Goal: Task Accomplishment & Management: Manage account settings

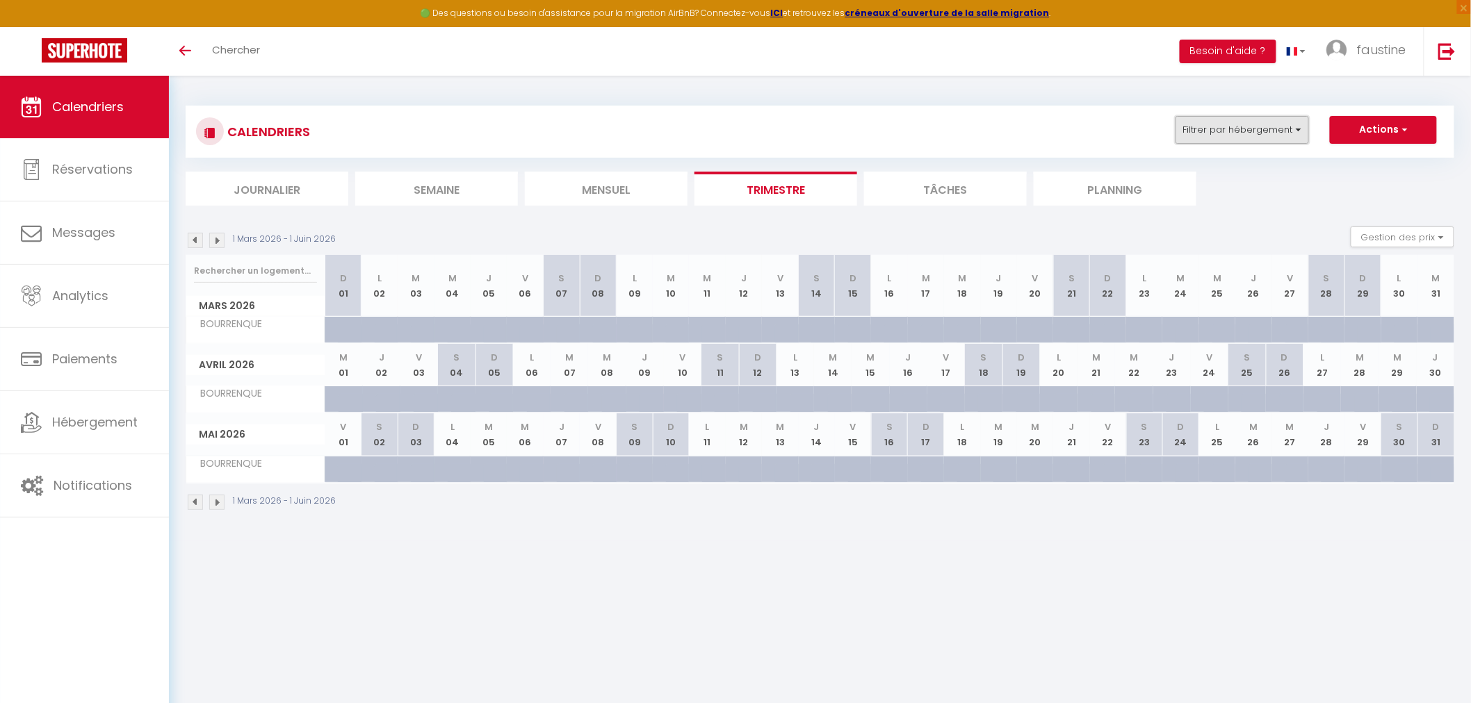
click at [1251, 129] on button "Filtrer par hébergement" at bounding box center [1241, 130] width 133 height 28
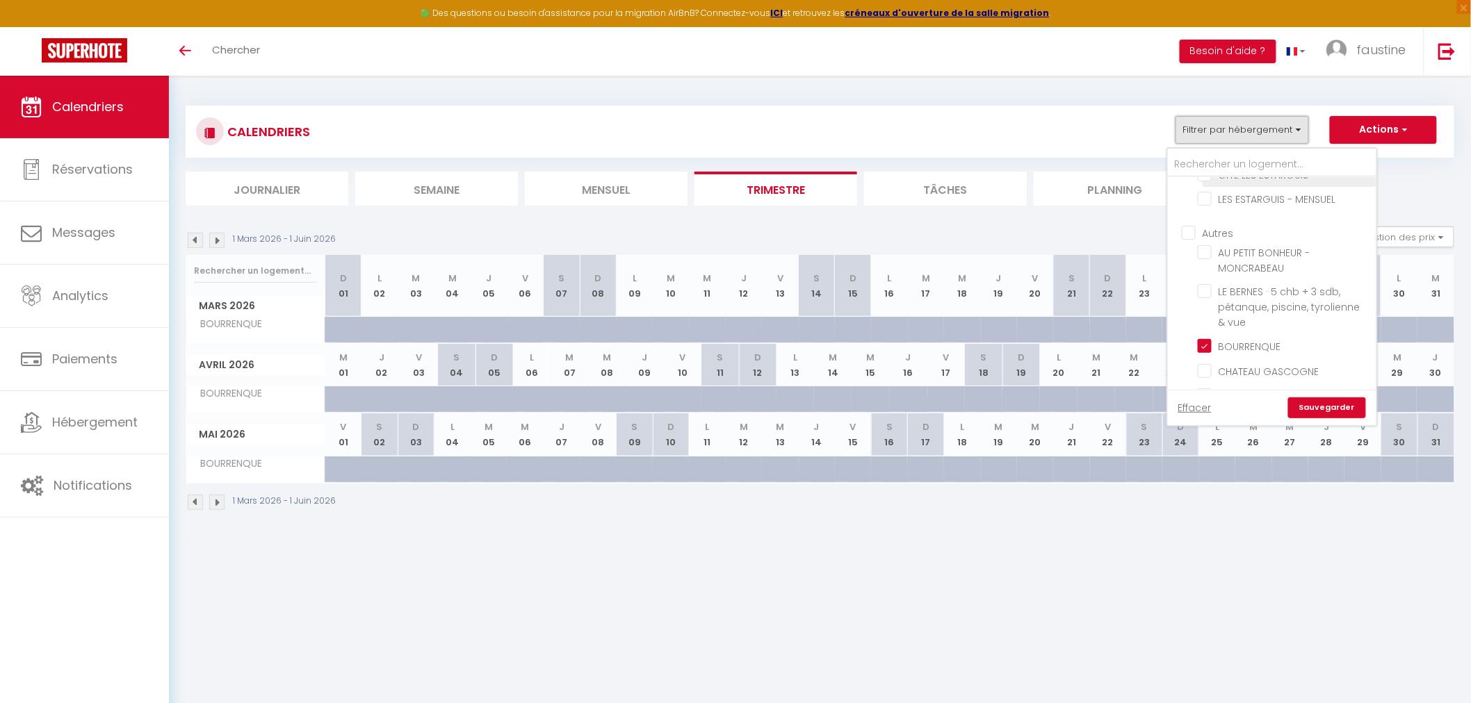
scroll to position [463, 0]
click at [1203, 316] on input "BOURRENQUE" at bounding box center [1285, 323] width 174 height 14
checkbox input "false"
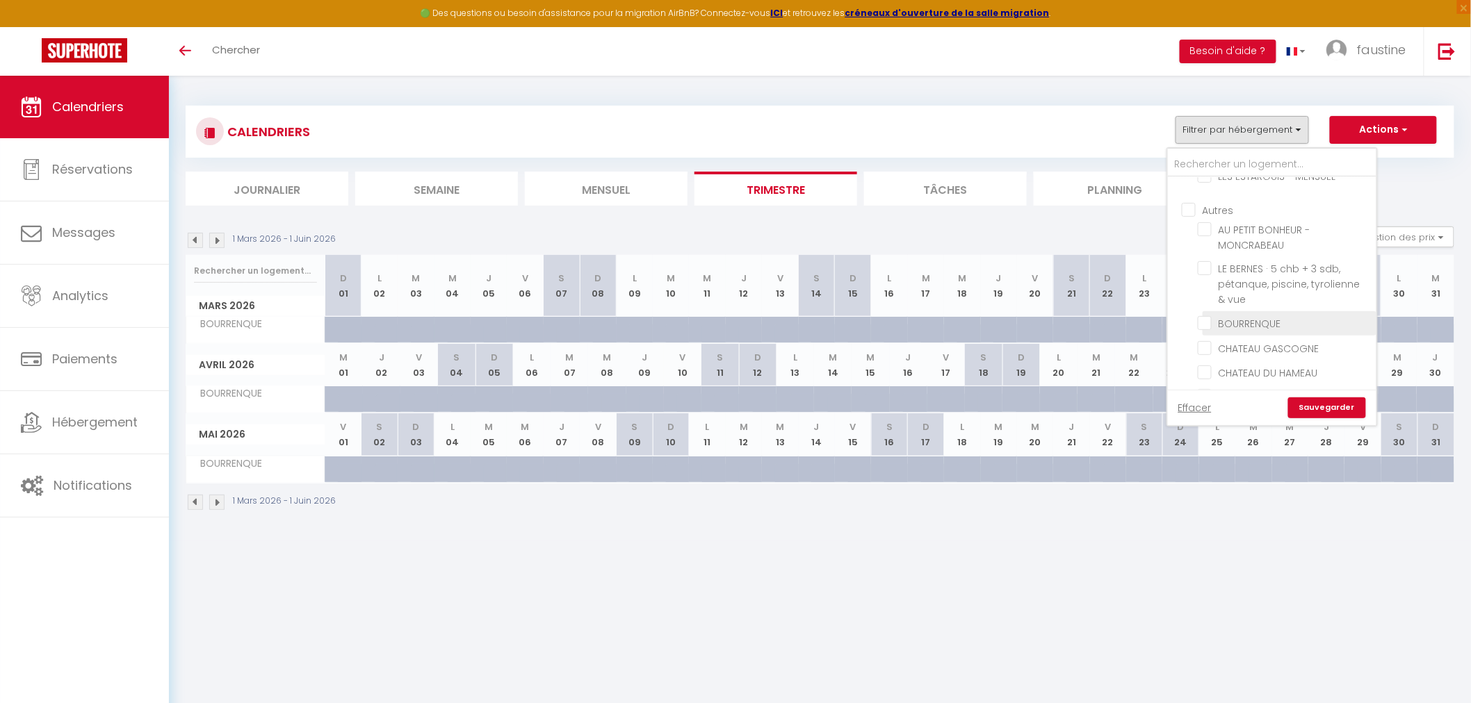
checkbox input "false"
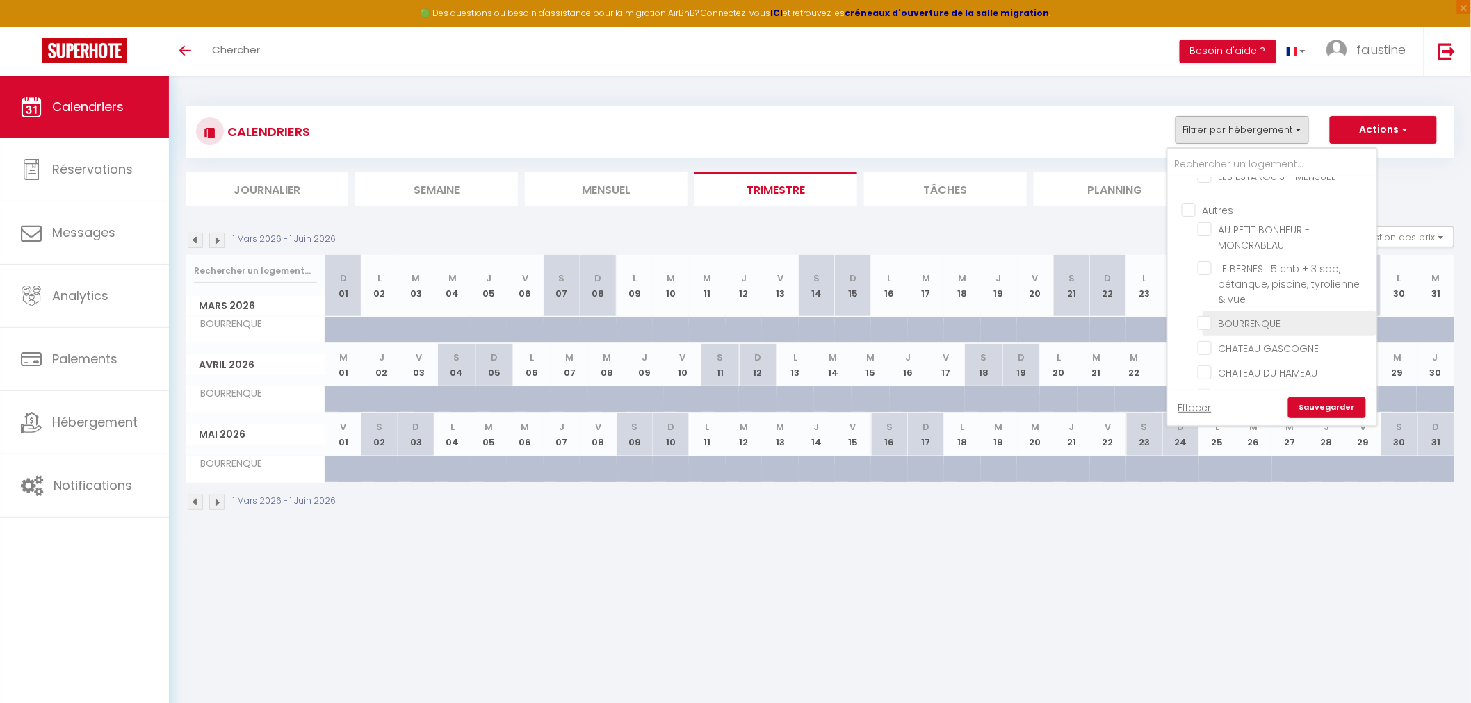
checkbox input "false"
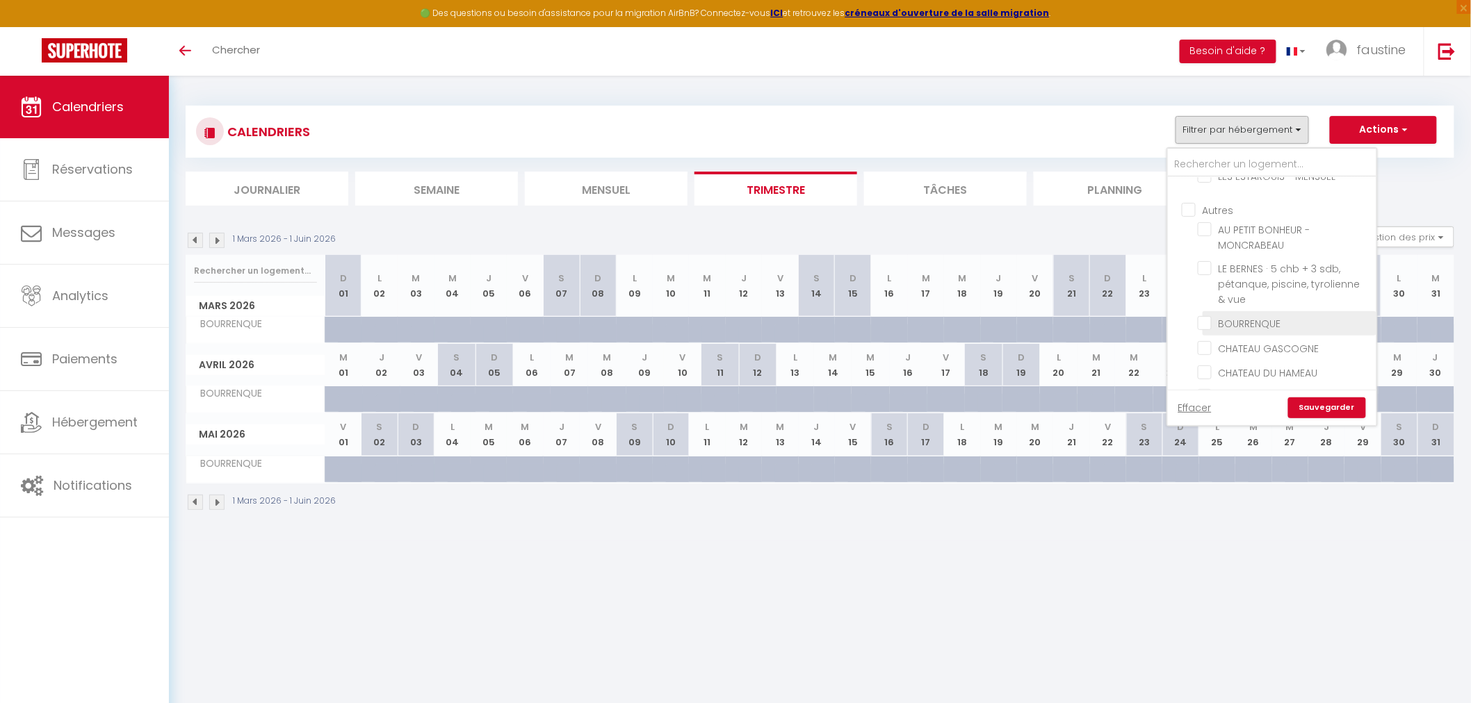
checkbox input "false"
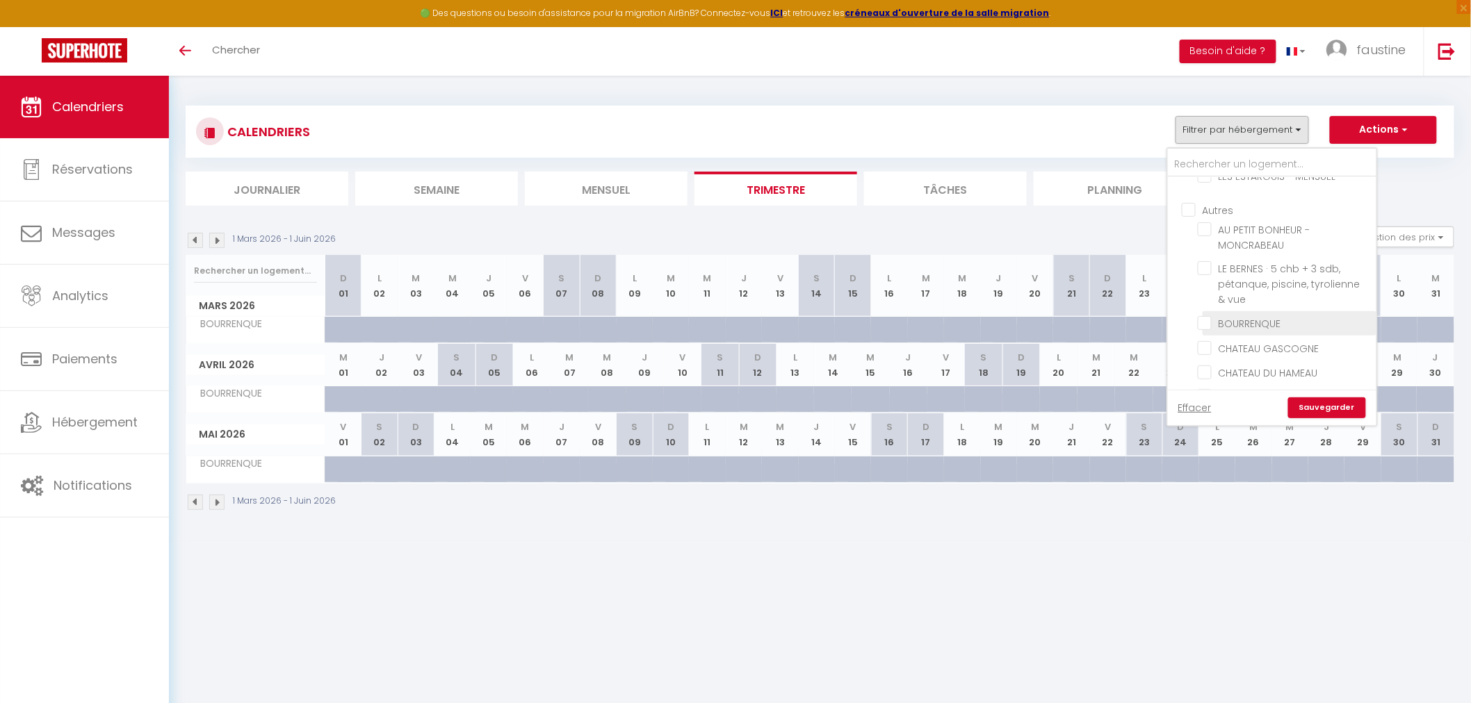
checkbox input "false"
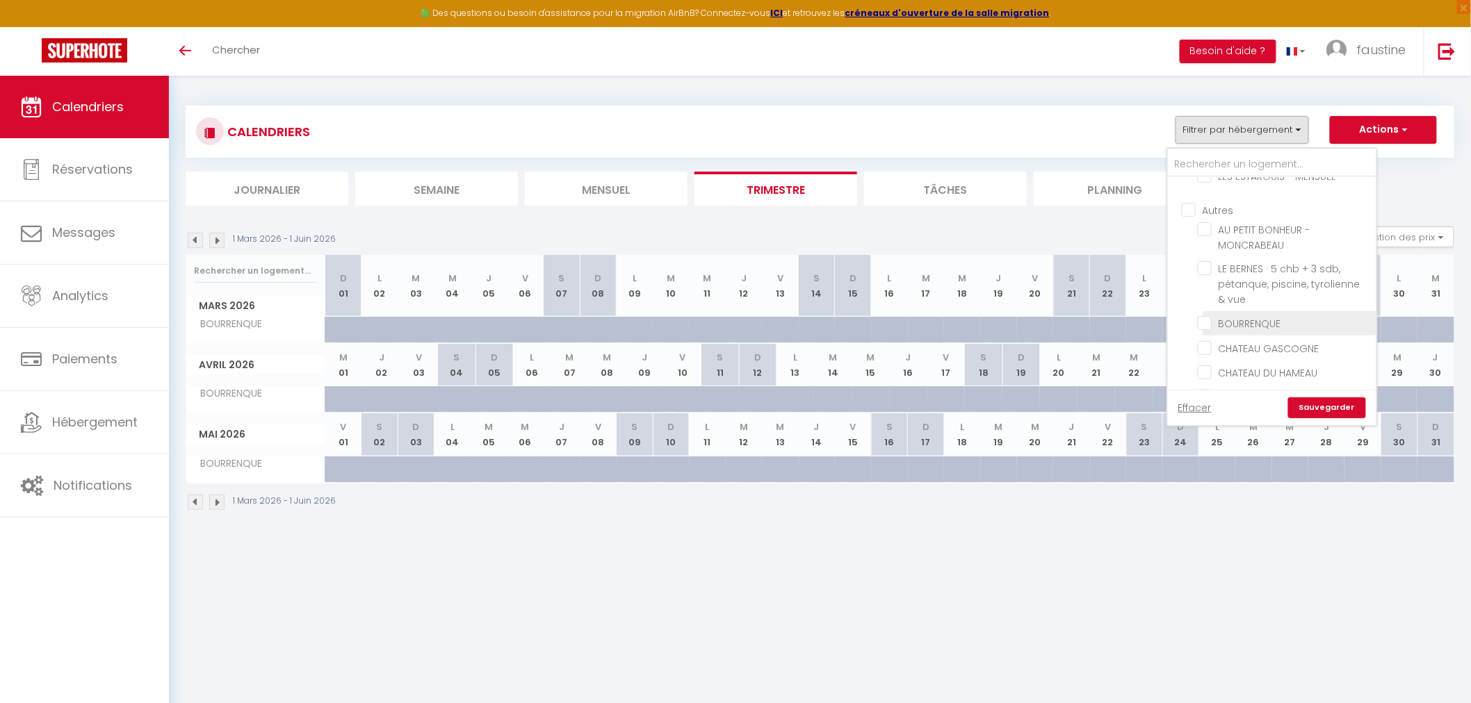
checkbox input "false"
click at [1321, 407] on link "Sauvegarder" at bounding box center [1327, 408] width 78 height 21
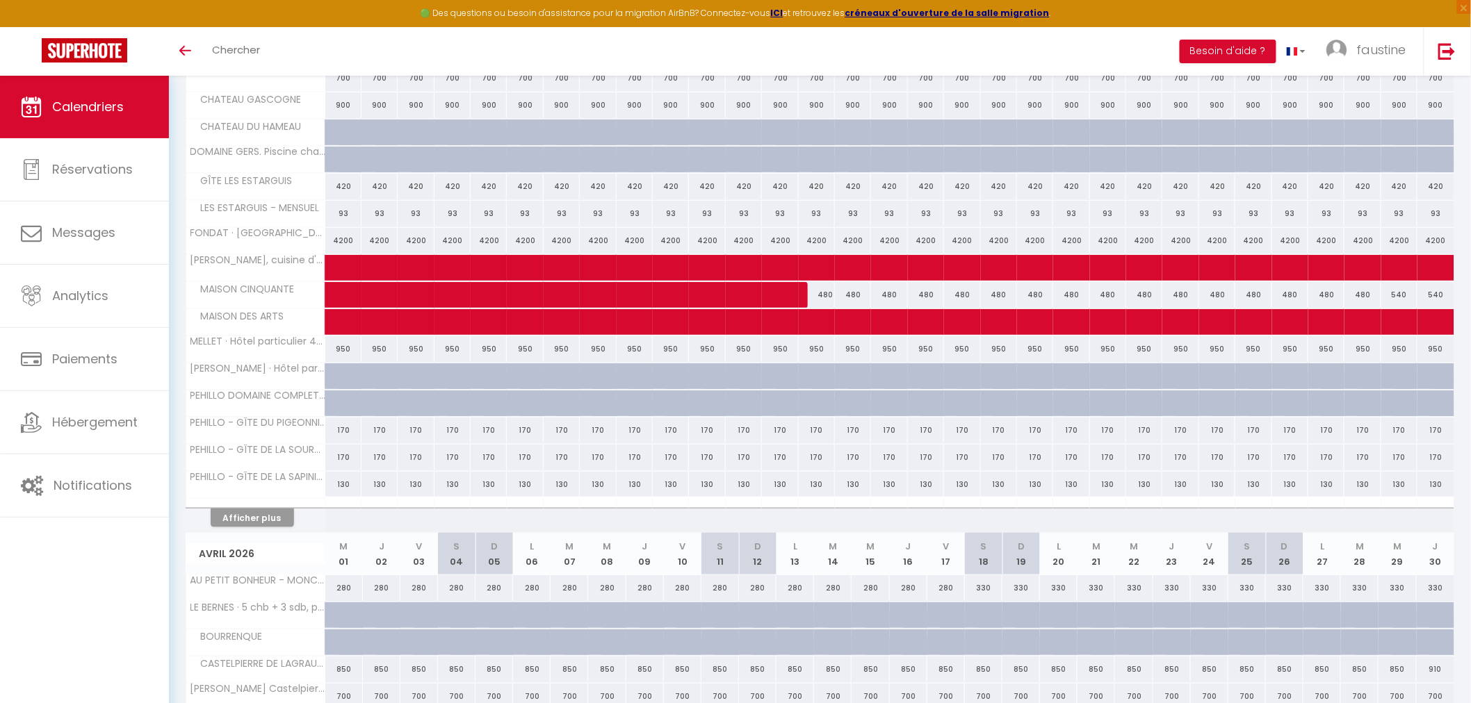
scroll to position [386, 0]
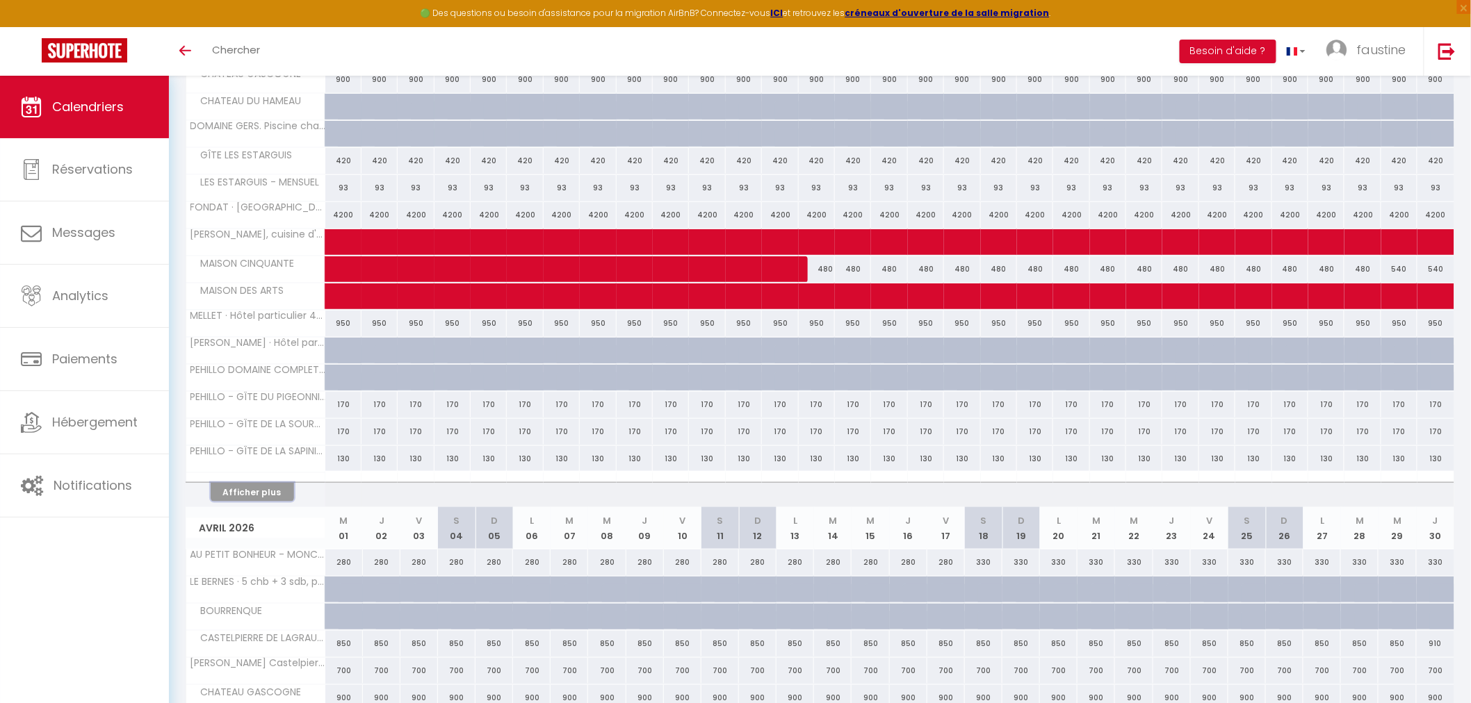
click at [251, 495] on button "Afficher plus" at bounding box center [252, 492] width 83 height 19
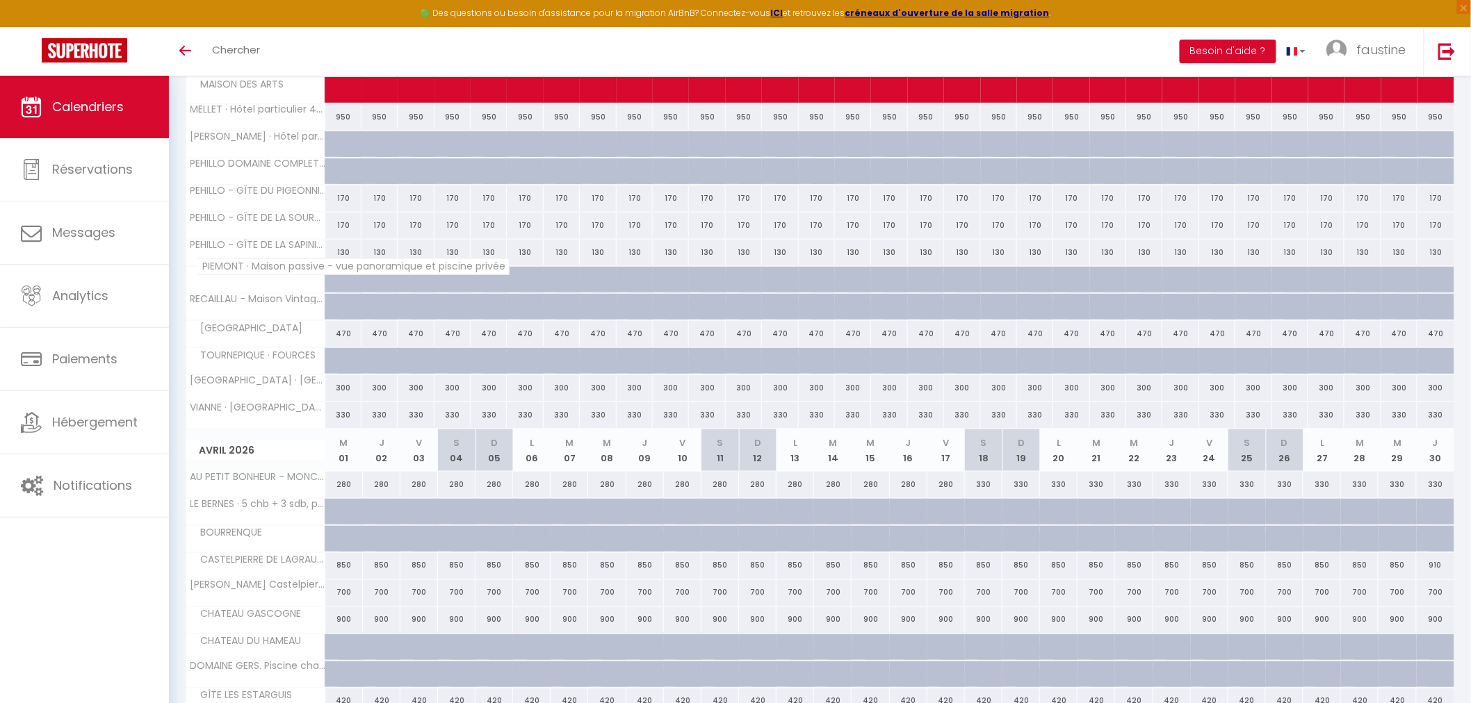
scroll to position [617, 0]
